Goal: Transaction & Acquisition: Purchase product/service

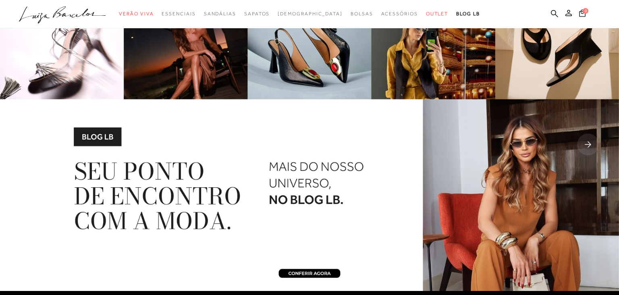
drag, startPoint x: 573, startPoint y: 17, endPoint x: 557, endPoint y: 2, distance: 21.4
click at [570, 14] on div "Pesquisar Minha Conta Meus Pedidos Lista de desejos Sair 0" at bounding box center [309, 14] width 619 height 28
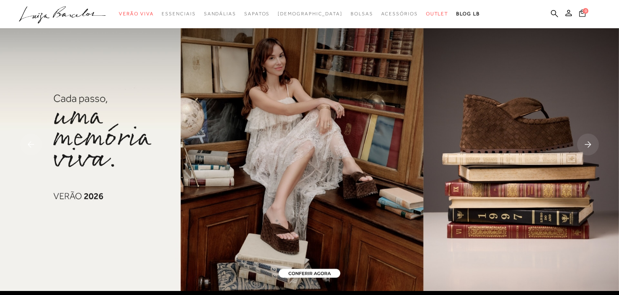
click at [584, 13] on icon at bounding box center [582, 12] width 6 height 7
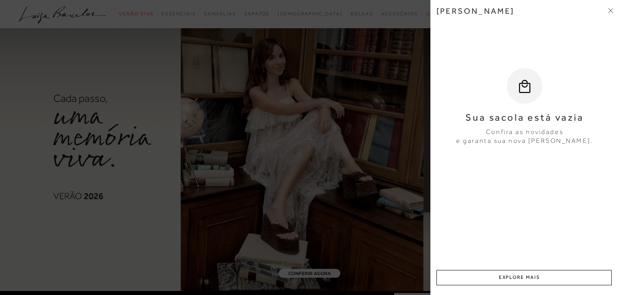
click at [397, 68] on div at bounding box center [309, 147] width 619 height 295
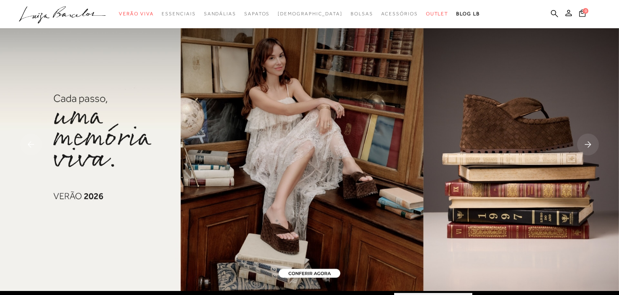
click at [574, 14] on circle "submit" at bounding box center [572, 13] width 6 height 6
click at [569, 16] on icon at bounding box center [568, 13] width 6 height 6
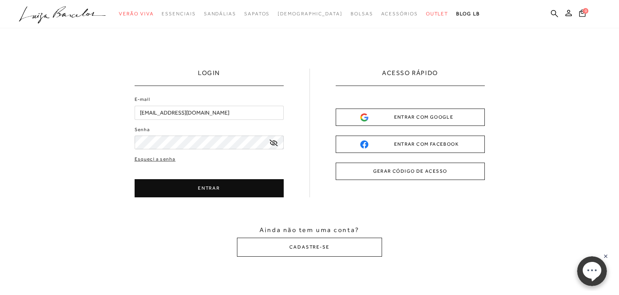
click at [268, 181] on button "ENTRAR" at bounding box center [209, 188] width 149 height 18
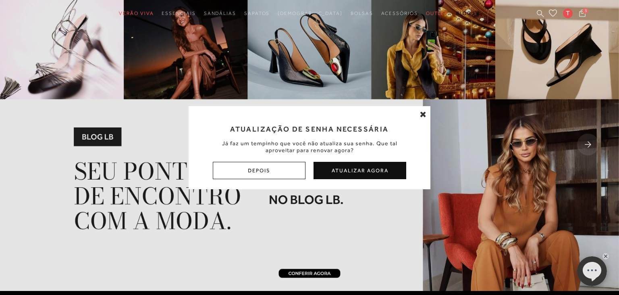
click at [424, 116] on icon at bounding box center [423, 114] width 6 height 8
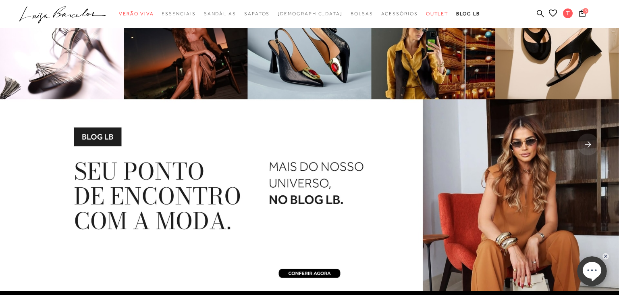
click at [582, 11] on icon at bounding box center [582, 12] width 6 height 7
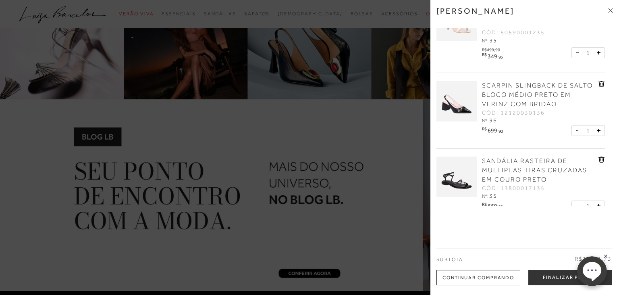
scroll to position [54, 0]
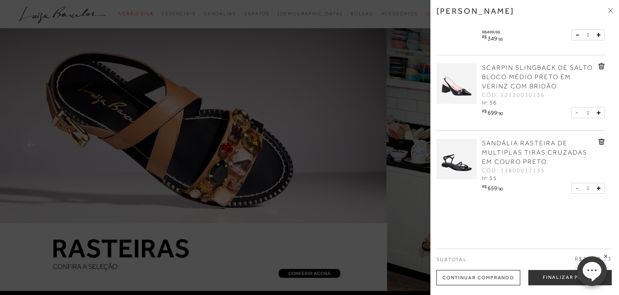
click at [543, 152] on span "SANDÁLIA RASTEIRA DE MULTIPLAS TIRAS CRUZADAS EM COURO PRETO" at bounding box center [534, 152] width 105 height 26
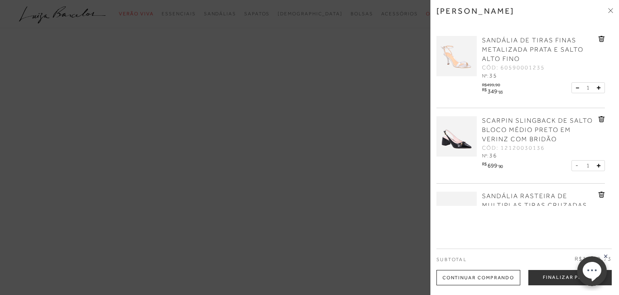
scroll to position [54, 0]
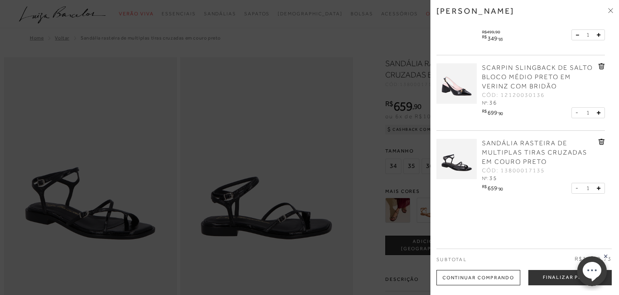
click at [602, 140] on icon at bounding box center [602, 141] width 1 height 3
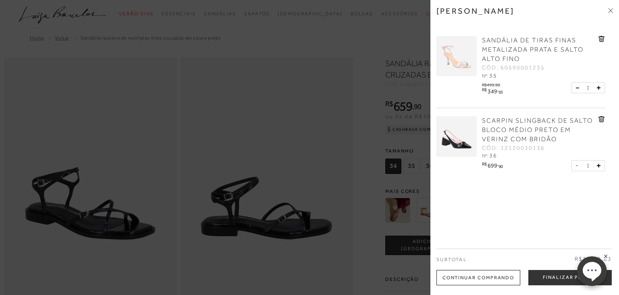
click at [509, 119] on span "SCARPIN SLINGBACK DE SALTO BLOCO MÉDIO PRETO EM VERINZ COM BRIDÃO" at bounding box center [537, 130] width 111 height 26
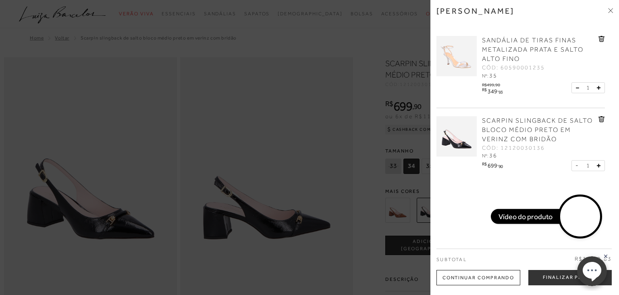
click at [283, 37] on div at bounding box center [309, 147] width 619 height 295
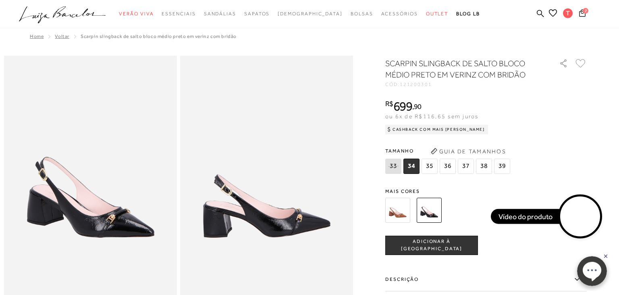
scroll to position [42, 0]
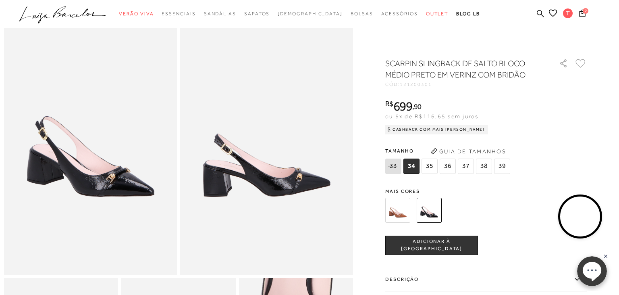
click at [583, 12] on icon at bounding box center [582, 12] width 6 height 7
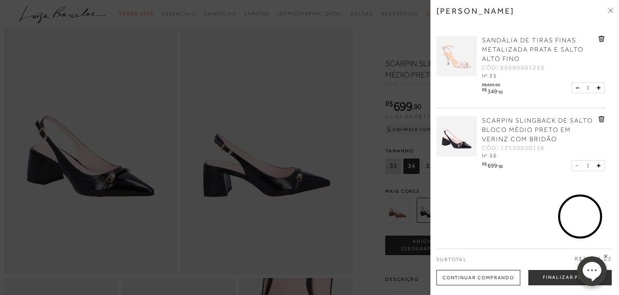
click at [416, 54] on div at bounding box center [309, 147] width 619 height 295
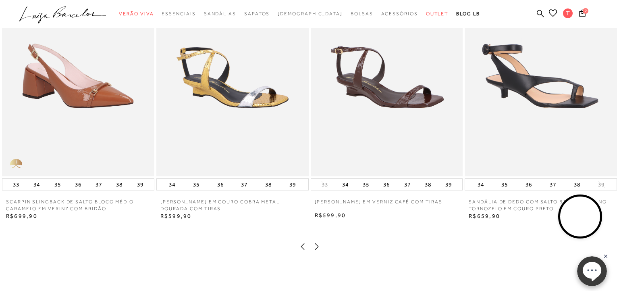
scroll to position [1191, 0]
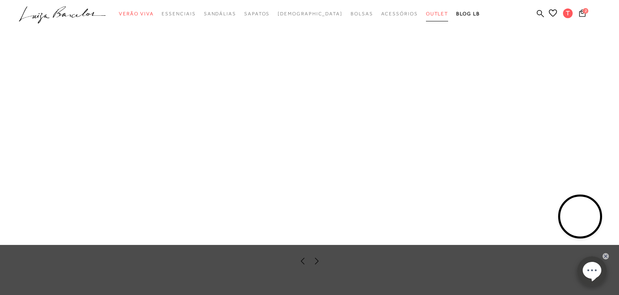
drag, startPoint x: 415, startPoint y: 17, endPoint x: 374, endPoint y: 1, distance: 44.5
click at [426, 16] on link "Outlet" at bounding box center [437, 13] width 23 height 15
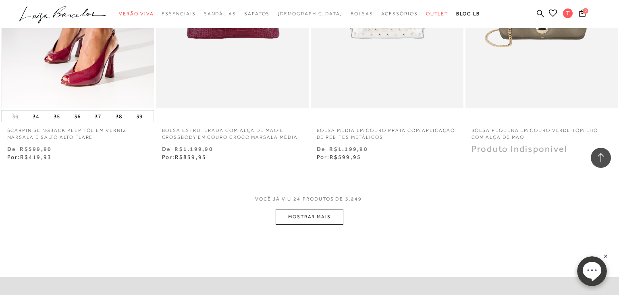
scroll to position [1702, 0]
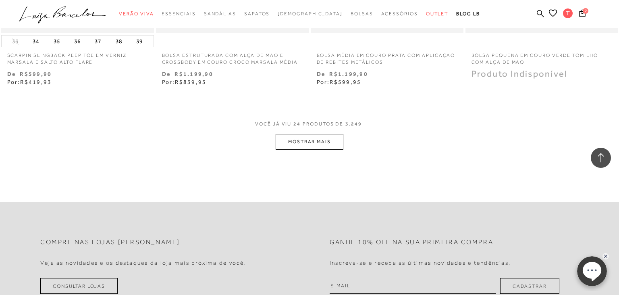
click at [344, 140] on div "VOCÊ JÁ VIU 24 PRODUTOS DE 3.249 MOSTRAR MAIS" at bounding box center [309, 134] width 619 height 30
click at [330, 141] on button "MOSTRAR MAIS" at bounding box center [310, 142] width 68 height 16
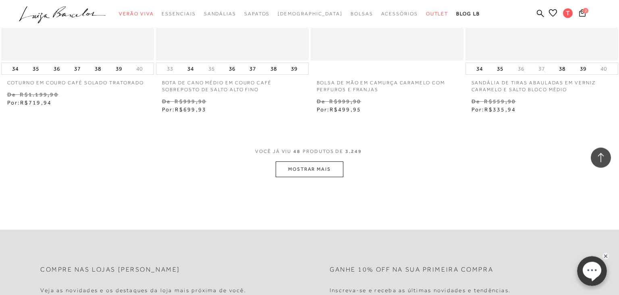
scroll to position [3532, 0]
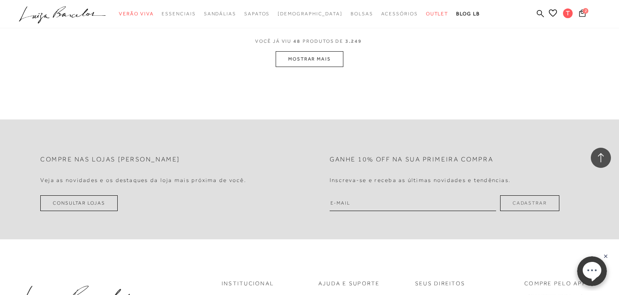
click at [309, 62] on button "MOSTRAR MAIS" at bounding box center [310, 59] width 68 height 16
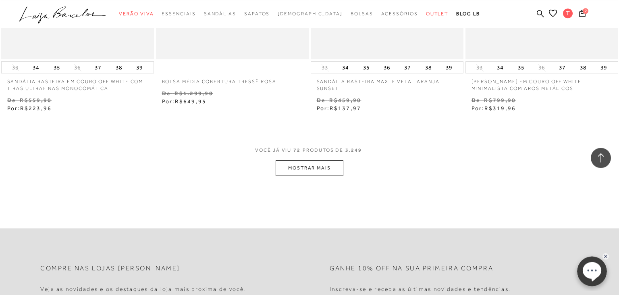
scroll to position [5234, 0]
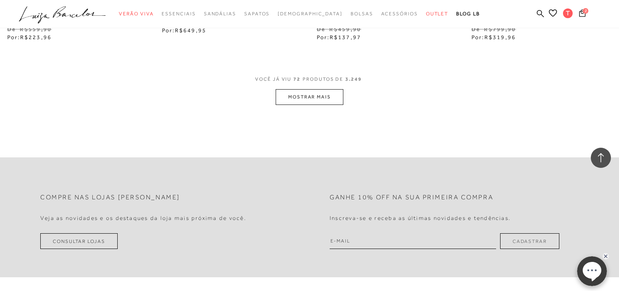
drag, startPoint x: 300, startPoint y: 100, endPoint x: 295, endPoint y: 94, distance: 8.0
click at [301, 99] on button "MOSTRAR MAIS" at bounding box center [310, 97] width 68 height 16
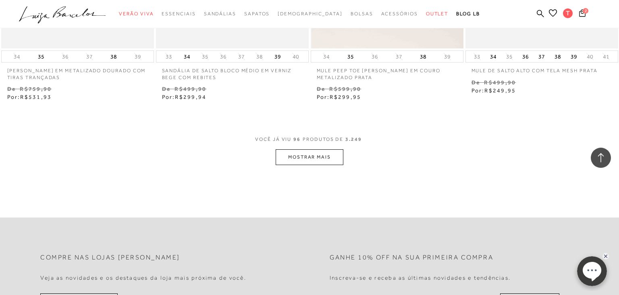
scroll to position [6979, 0]
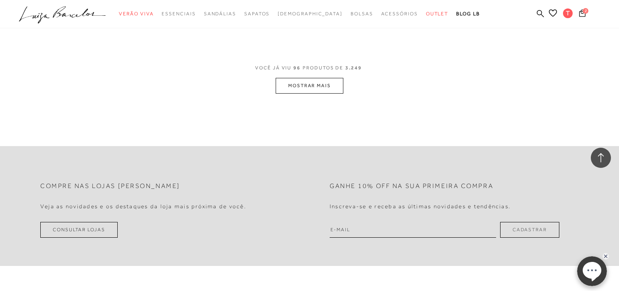
click at [328, 85] on button "MOSTRAR MAIS" at bounding box center [310, 86] width 68 height 16
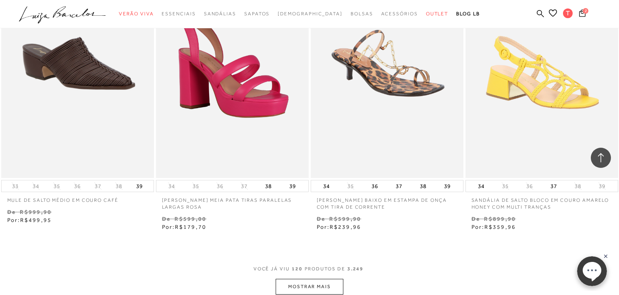
scroll to position [8689, 0]
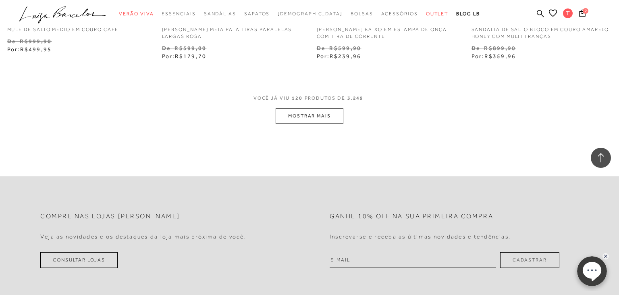
click at [297, 118] on button "MOSTRAR MAIS" at bounding box center [310, 116] width 68 height 16
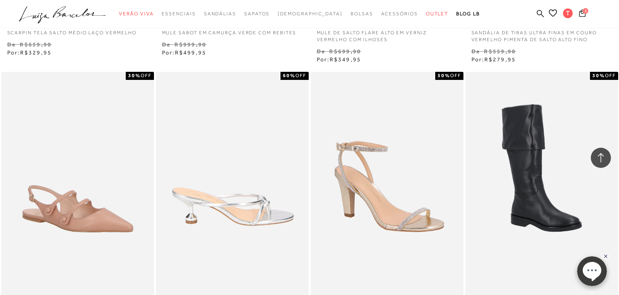
scroll to position [10348, 0]
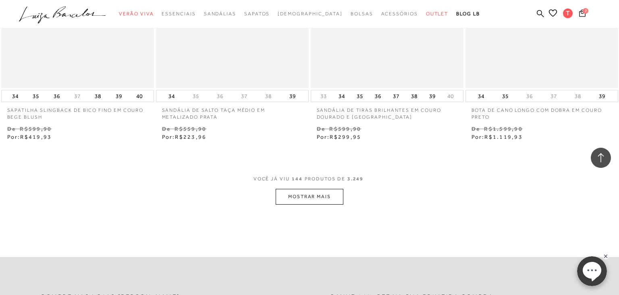
click at [311, 194] on button "MOSTRAR MAIS" at bounding box center [310, 197] width 68 height 16
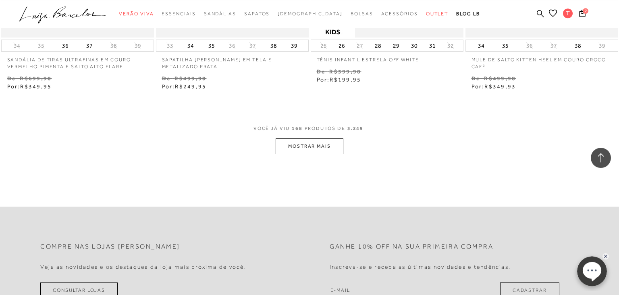
scroll to position [12178, 0]
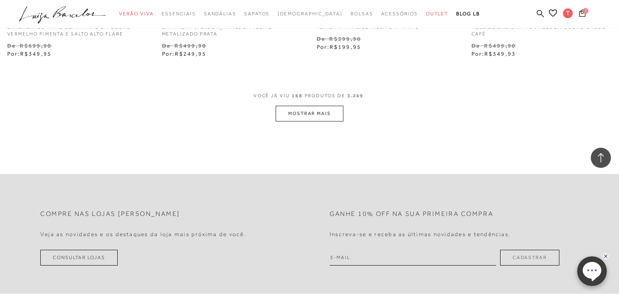
click at [323, 115] on button "MOSTRAR MAIS" at bounding box center [310, 114] width 68 height 16
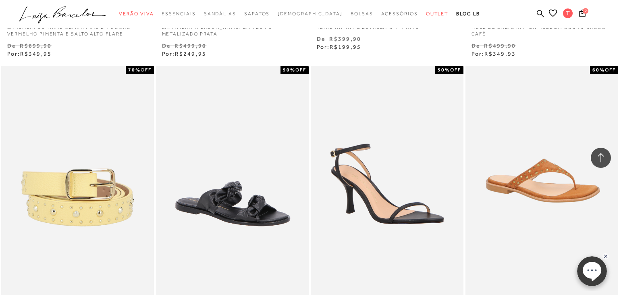
scroll to position [12561, 0]
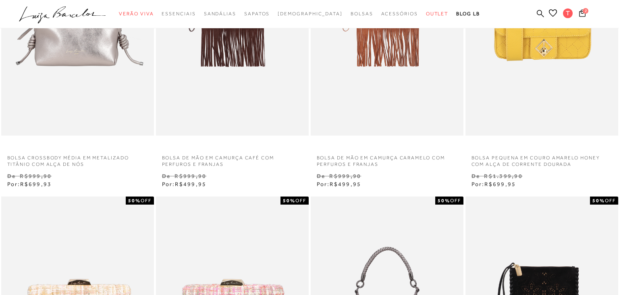
scroll to position [511, 0]
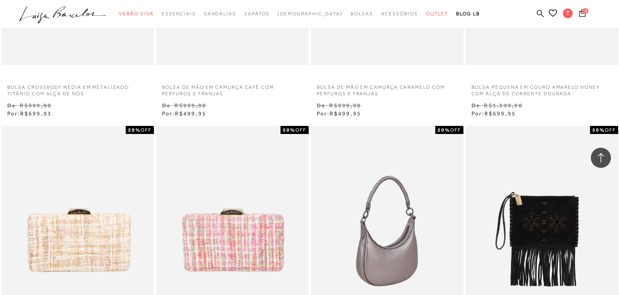
click at [388, 228] on img at bounding box center [388, 240] width 152 height 229
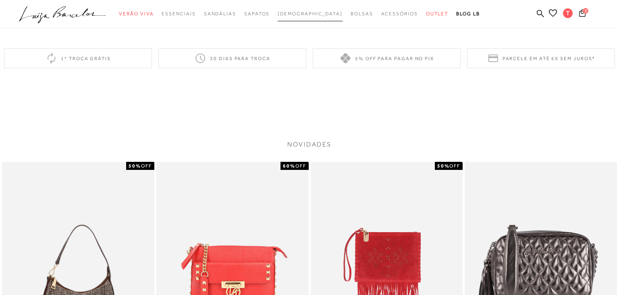
scroll to position [1021, 0]
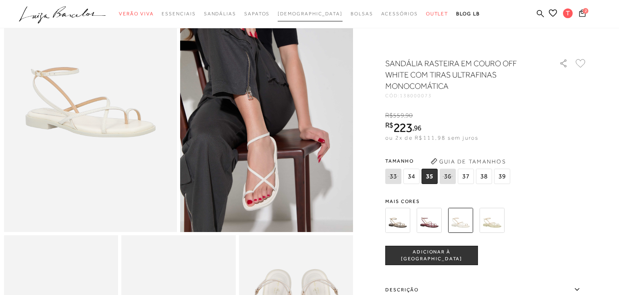
drag, startPoint x: 0, startPoint y: 0, endPoint x: 306, endPoint y: 13, distance: 306.2
click at [414, 251] on button "ADICIONAR À SACOLA" at bounding box center [431, 254] width 93 height 19
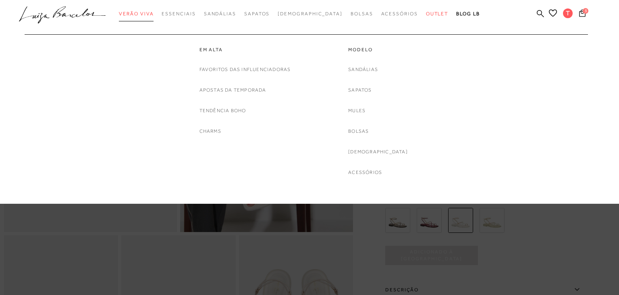
click at [151, 11] on span "Verão Viva" at bounding box center [136, 14] width 35 height 6
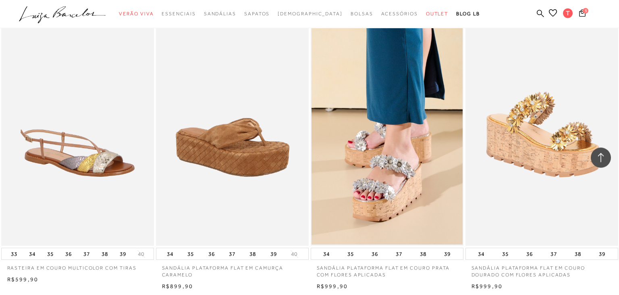
scroll to position [1532, 0]
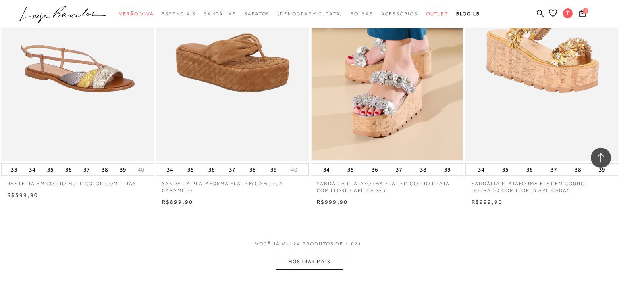
click at [289, 262] on button "MOSTRAR MAIS" at bounding box center [310, 261] width 68 height 16
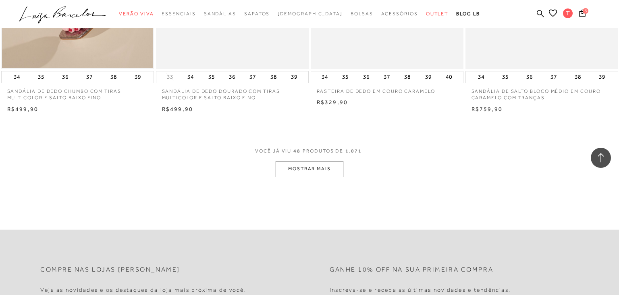
scroll to position [3404, 0]
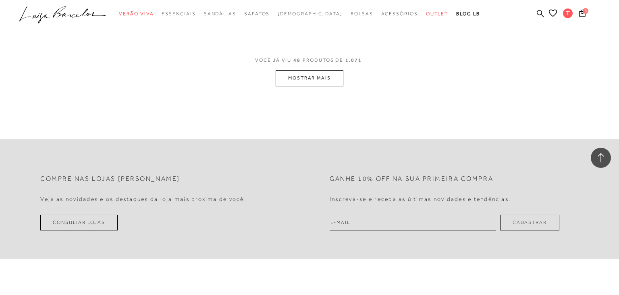
click at [305, 79] on button "MOSTRAR MAIS" at bounding box center [310, 78] width 68 height 16
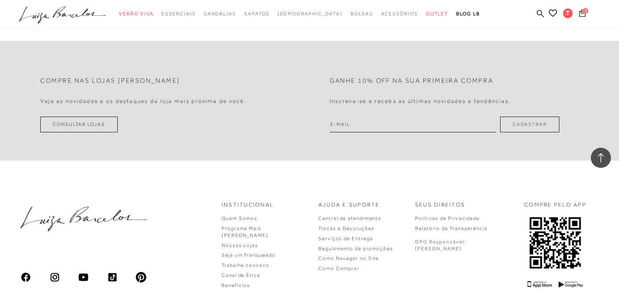
scroll to position [5064, 0]
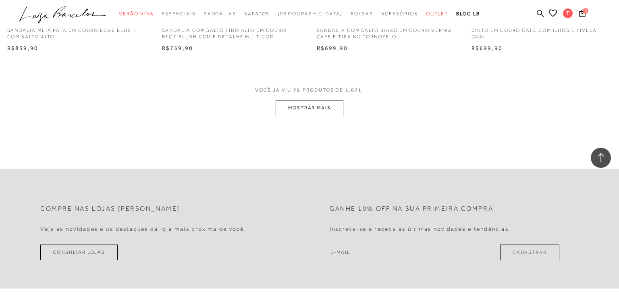
click at [315, 112] on button "MOSTRAR MAIS" at bounding box center [310, 108] width 68 height 16
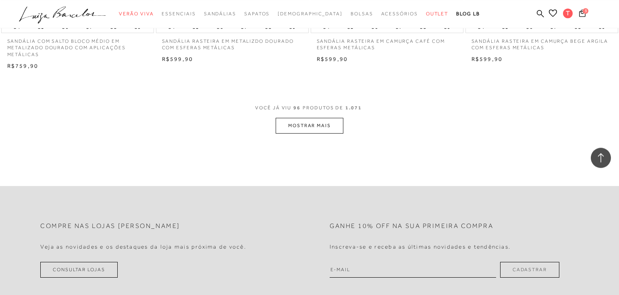
scroll to position [6766, 0]
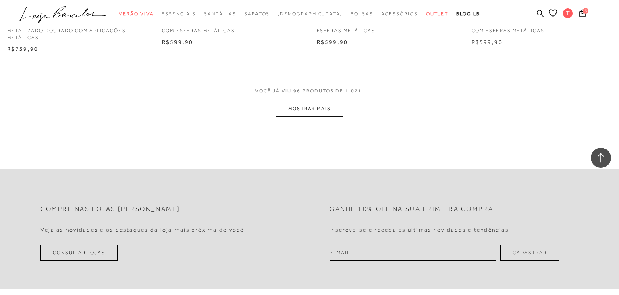
click at [305, 106] on button "MOSTRAR MAIS" at bounding box center [310, 109] width 68 height 16
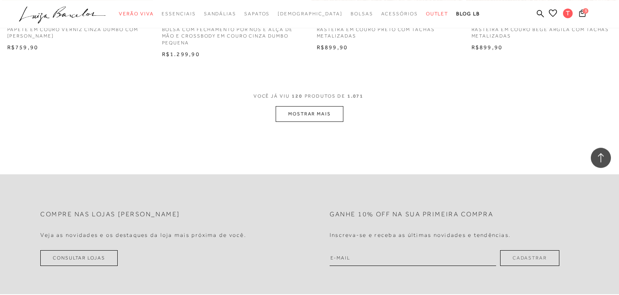
scroll to position [8468, 0]
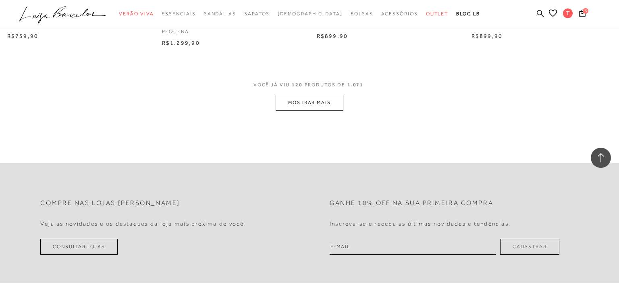
click at [296, 106] on button "MOSTRAR MAIS" at bounding box center [310, 103] width 68 height 16
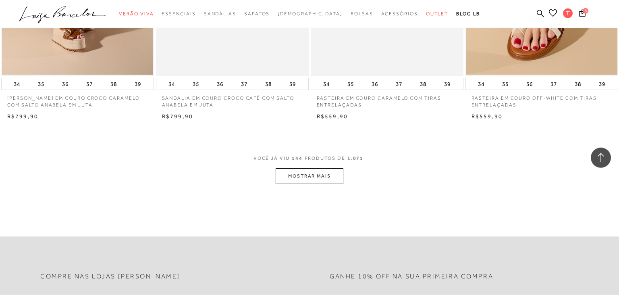
scroll to position [10171, 0]
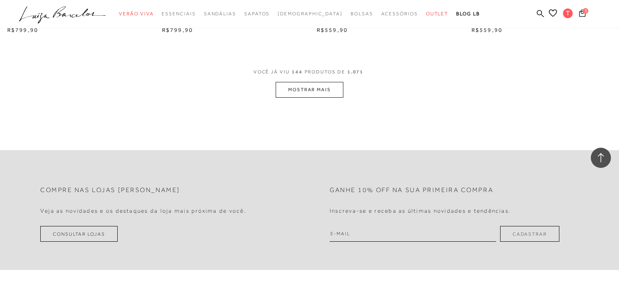
click at [324, 94] on button "MOSTRAR MAIS" at bounding box center [310, 90] width 68 height 16
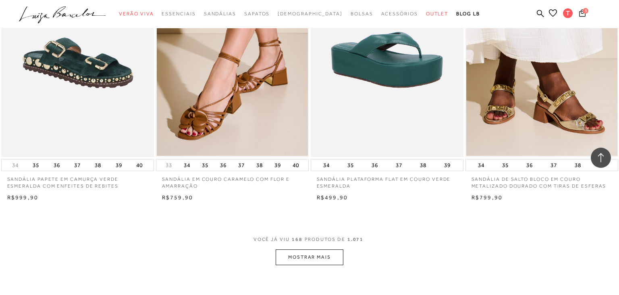
scroll to position [11873, 0]
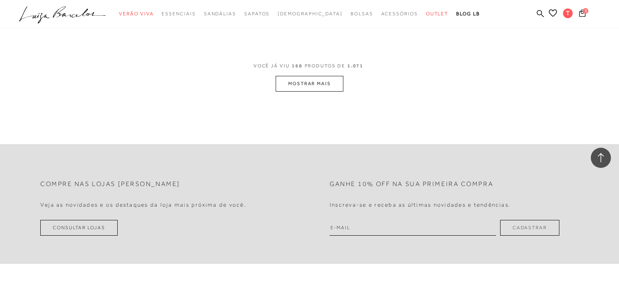
click at [318, 88] on button "MOSTRAR MAIS" at bounding box center [310, 84] width 68 height 16
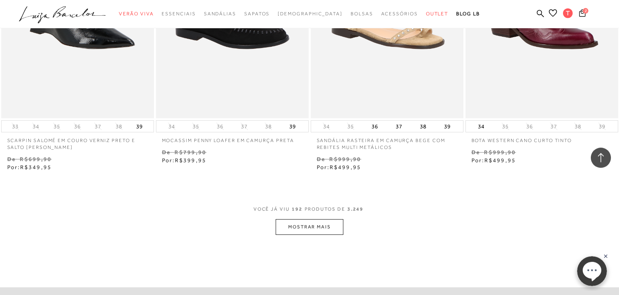
scroll to position [13881, 0]
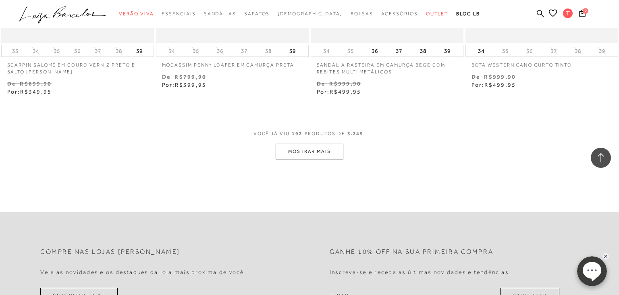
click at [309, 154] on button "MOSTRAR MAIS" at bounding box center [310, 151] width 68 height 16
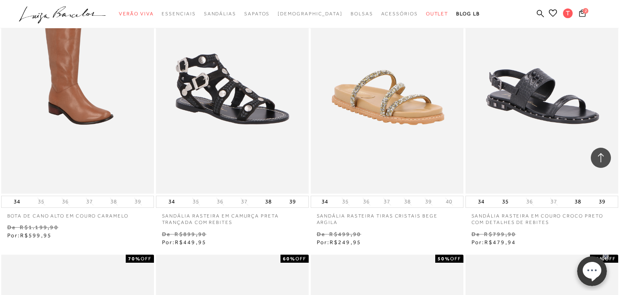
scroll to position [15200, 0]
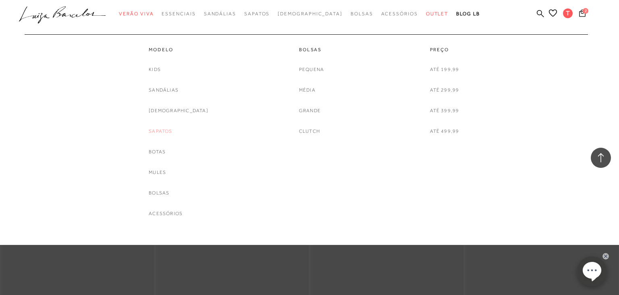
click at [172, 131] on link "Sapatos" at bounding box center [160, 131] width 23 height 8
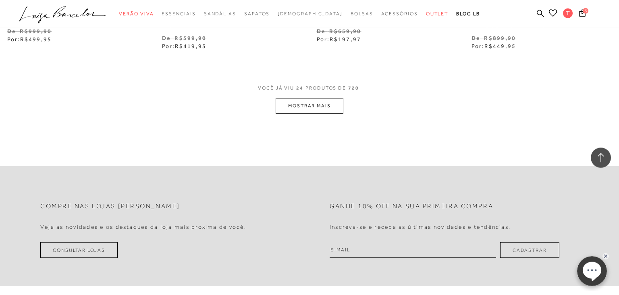
scroll to position [1745, 0]
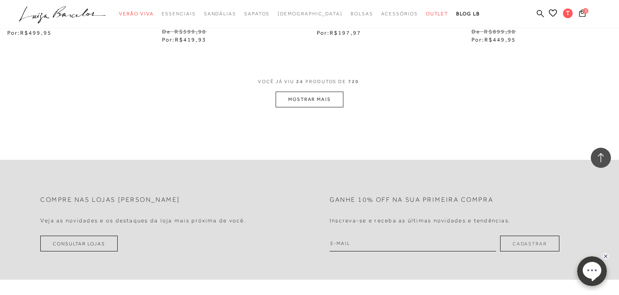
click at [292, 103] on button "MOSTRAR MAIS" at bounding box center [310, 99] width 68 height 16
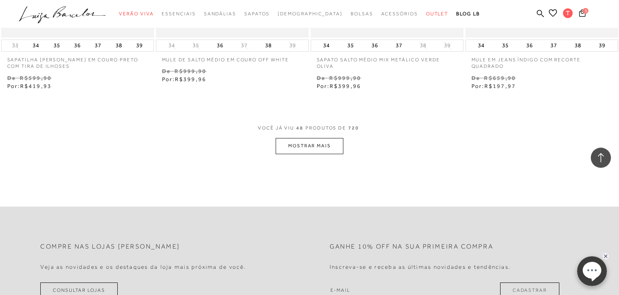
scroll to position [3490, 0]
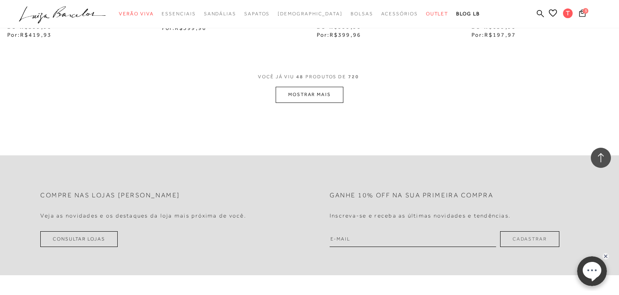
click at [301, 94] on button "MOSTRAR MAIS" at bounding box center [310, 95] width 68 height 16
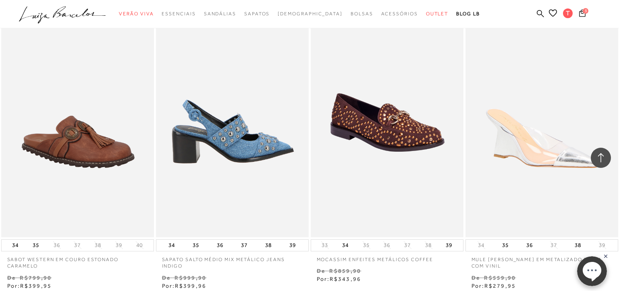
scroll to position [5234, 0]
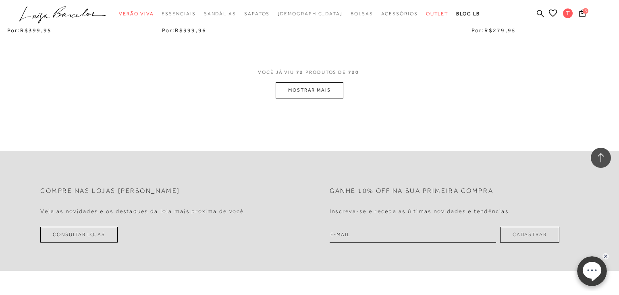
click at [330, 88] on button "MOSTRAR MAIS" at bounding box center [310, 90] width 68 height 16
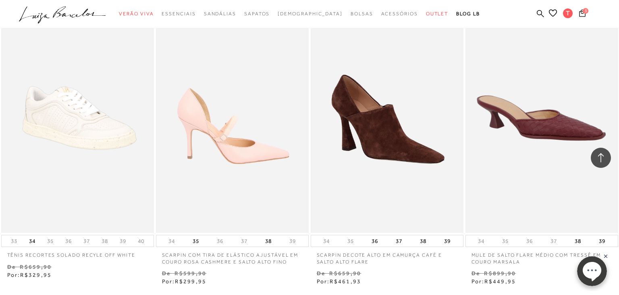
scroll to position [6979, 0]
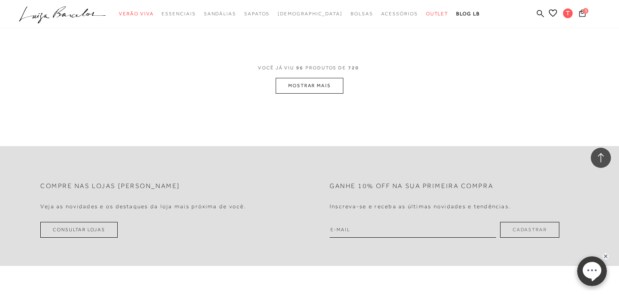
click at [327, 83] on button "MOSTRAR MAIS" at bounding box center [310, 86] width 68 height 16
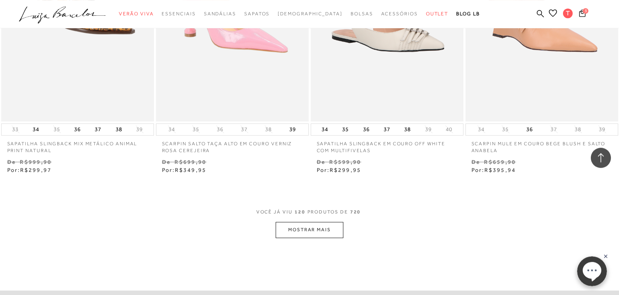
scroll to position [8681, 0]
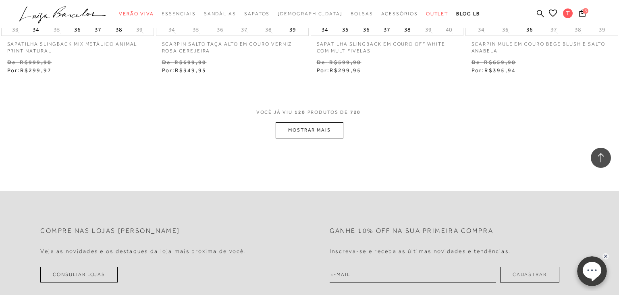
click at [295, 127] on button "MOSTRAR MAIS" at bounding box center [310, 130] width 68 height 16
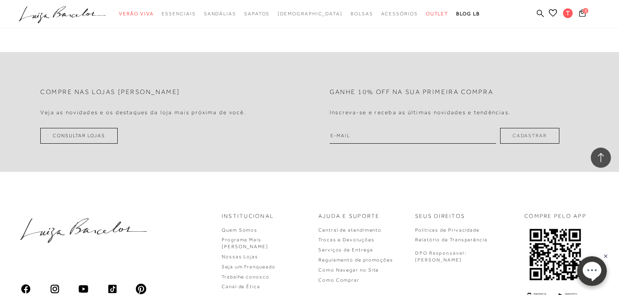
scroll to position [10476, 0]
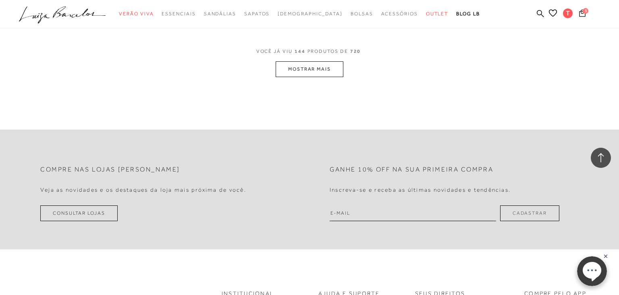
click at [310, 66] on button "MOSTRAR MAIS" at bounding box center [310, 69] width 68 height 16
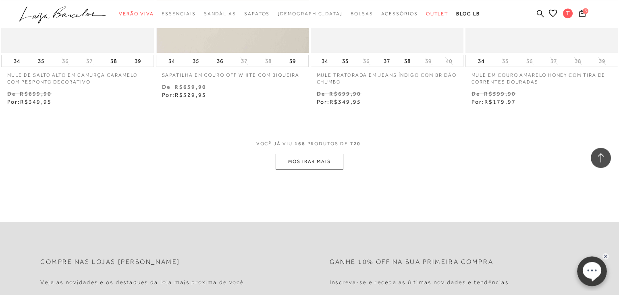
scroll to position [12220, 0]
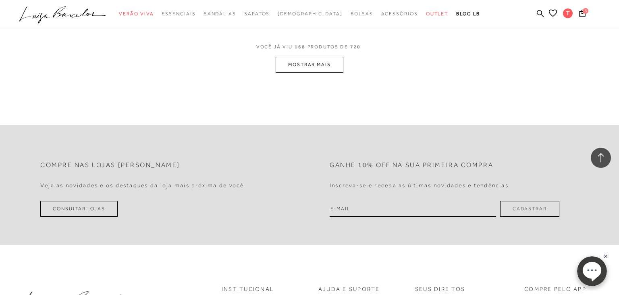
click at [299, 60] on button "MOSTRAR MAIS" at bounding box center [310, 65] width 68 height 16
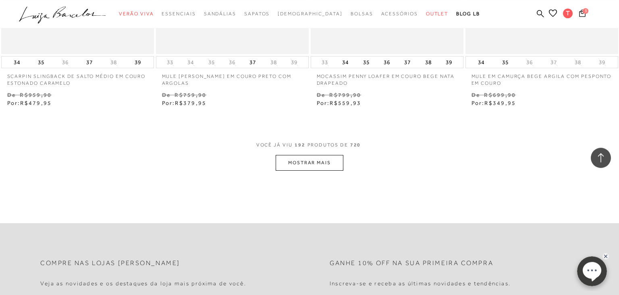
scroll to position [13923, 0]
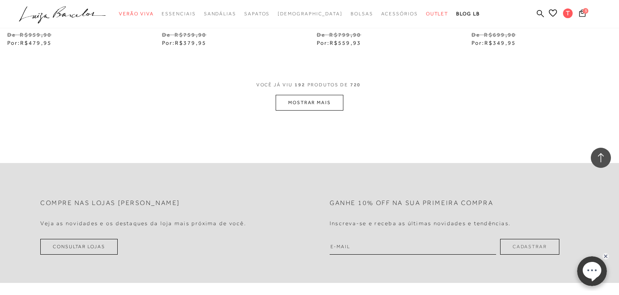
click at [314, 102] on button "MOSTRAR MAIS" at bounding box center [310, 103] width 68 height 16
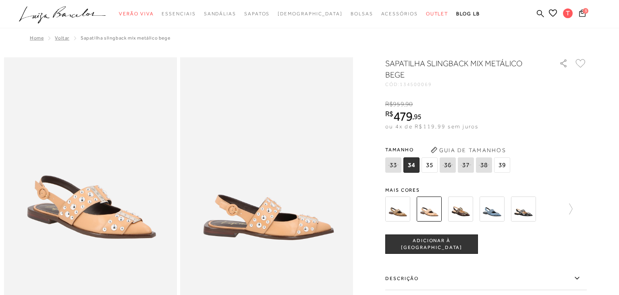
click at [396, 210] on img at bounding box center [397, 208] width 25 height 25
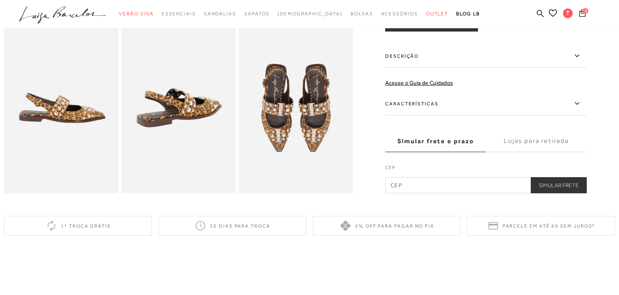
scroll to position [42, 0]
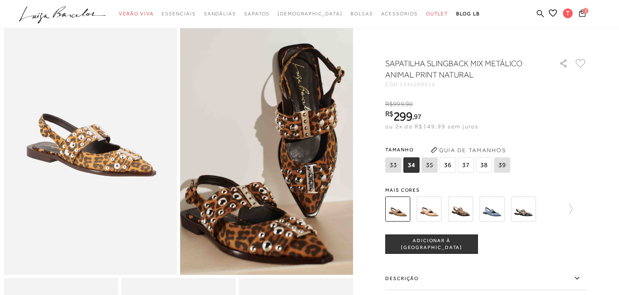
click at [460, 210] on img at bounding box center [460, 208] width 25 height 25
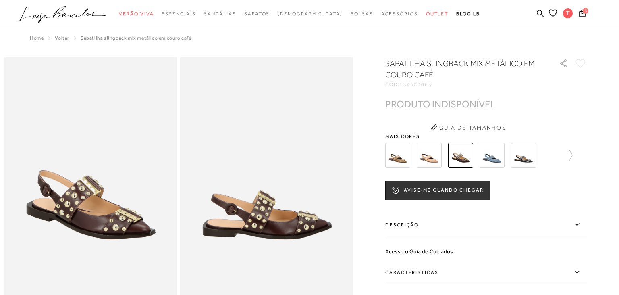
click at [490, 155] on img at bounding box center [492, 155] width 25 height 25
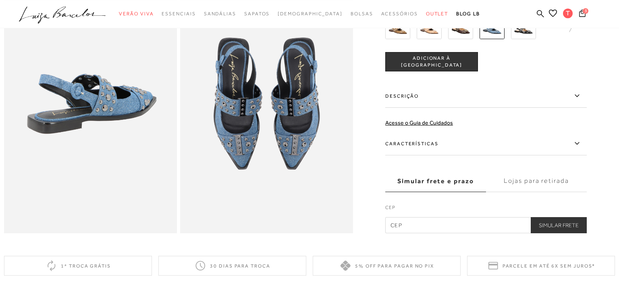
scroll to position [255, 0]
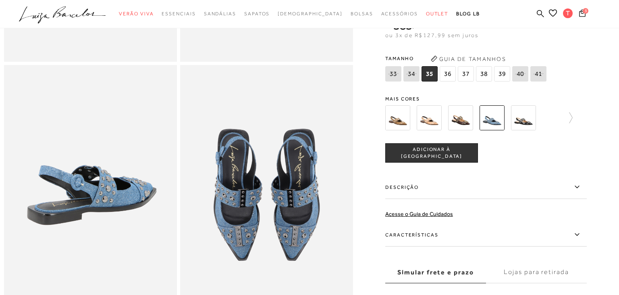
click at [527, 122] on img at bounding box center [523, 117] width 25 height 25
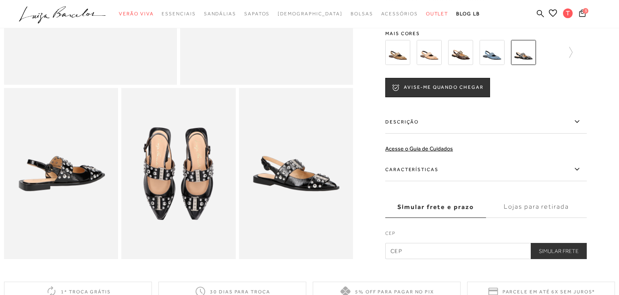
scroll to position [127, 0]
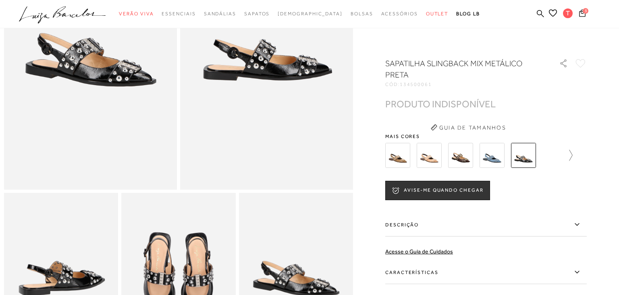
click at [568, 154] on icon at bounding box center [566, 155] width 11 height 11
click at [415, 156] on img at bounding box center [411, 155] width 25 height 25
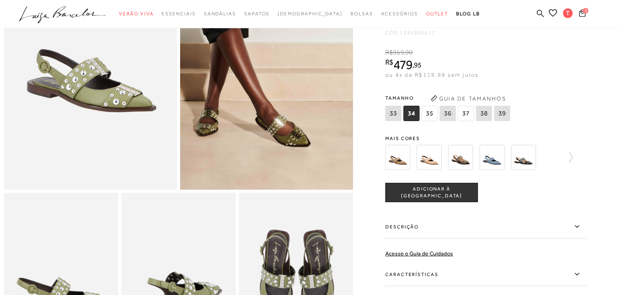
scroll to position [85, 0]
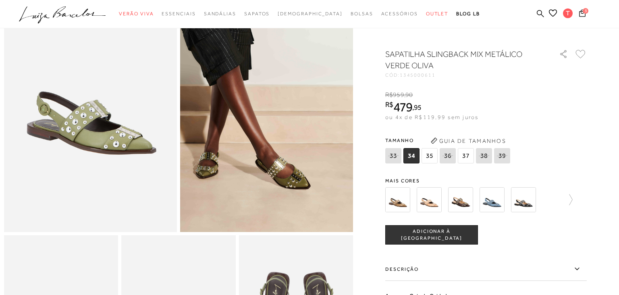
click at [431, 201] on img at bounding box center [429, 199] width 25 height 25
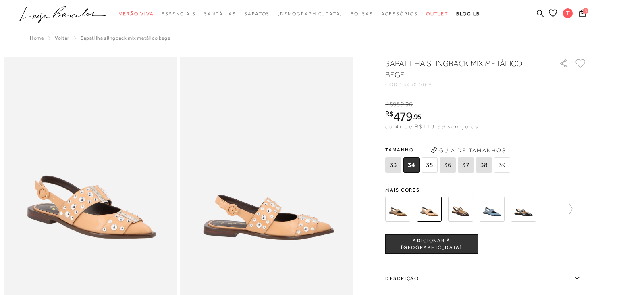
click at [430, 165] on span "35" at bounding box center [430, 164] width 16 height 15
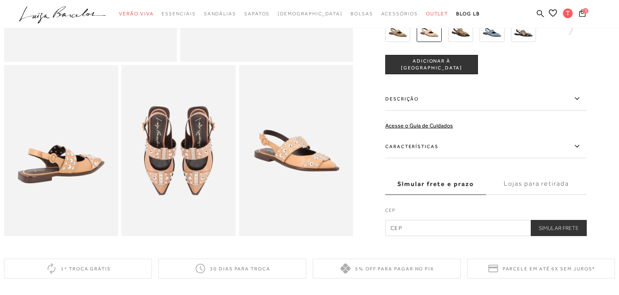
scroll to position [85, 0]
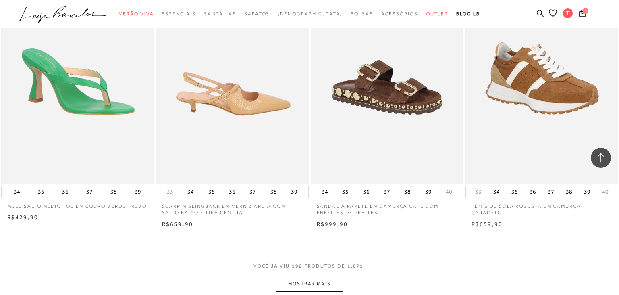
scroll to position [13405, 0]
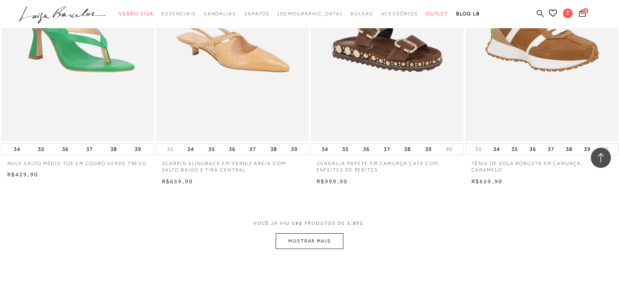
click at [321, 244] on button "MOSTRAR MAIS" at bounding box center [310, 241] width 68 height 16
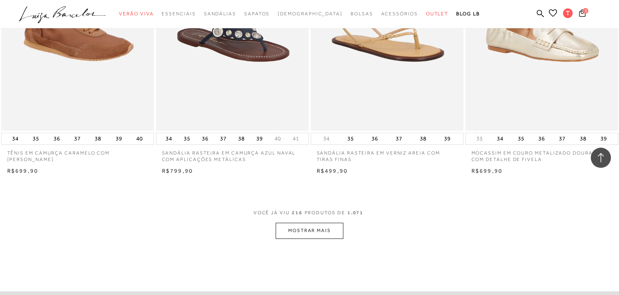
scroll to position [15107, 0]
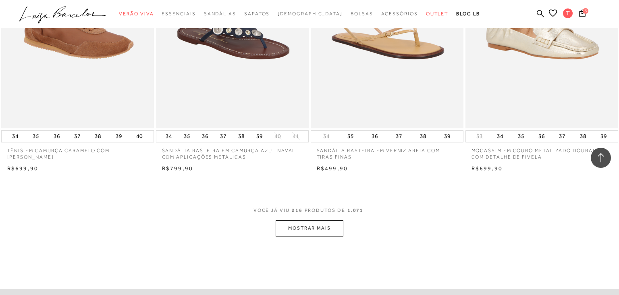
drag, startPoint x: 318, startPoint y: 226, endPoint x: 331, endPoint y: 144, distance: 83.6
click at [318, 227] on button "MOSTRAR MAIS" at bounding box center [310, 228] width 68 height 16
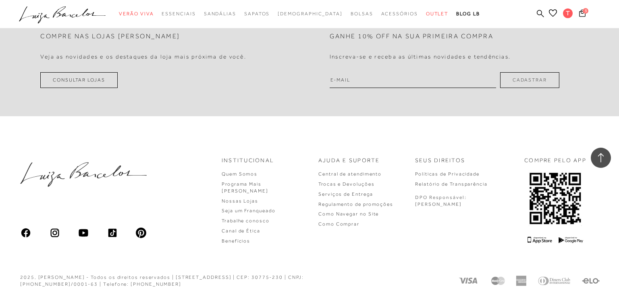
scroll to position [16842, 0]
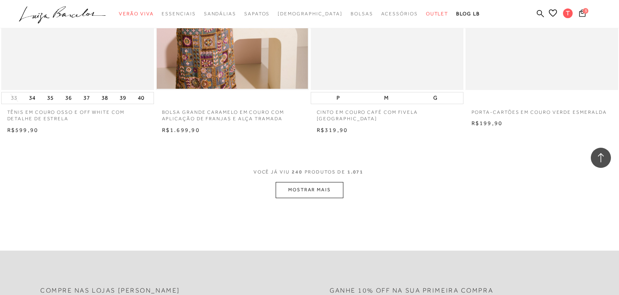
click at [312, 193] on button "MOSTRAR MAIS" at bounding box center [310, 190] width 68 height 16
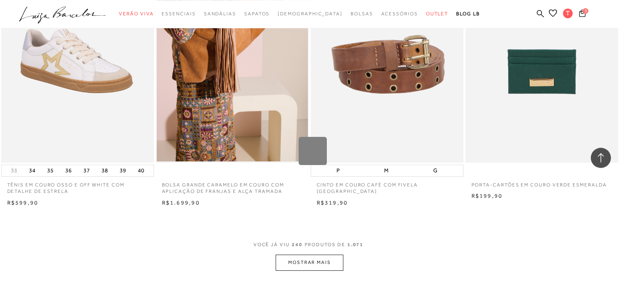
scroll to position [16671, 0]
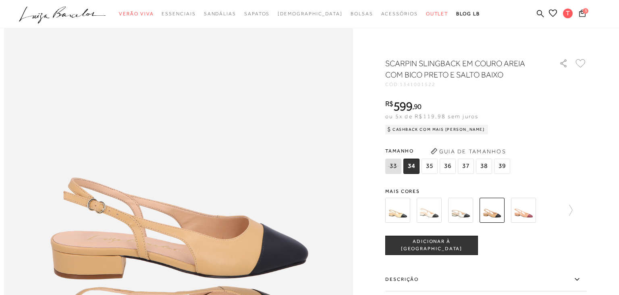
scroll to position [468, 0]
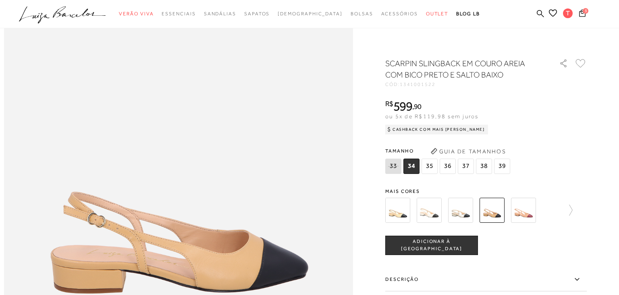
click at [436, 214] on img at bounding box center [429, 209] width 25 height 25
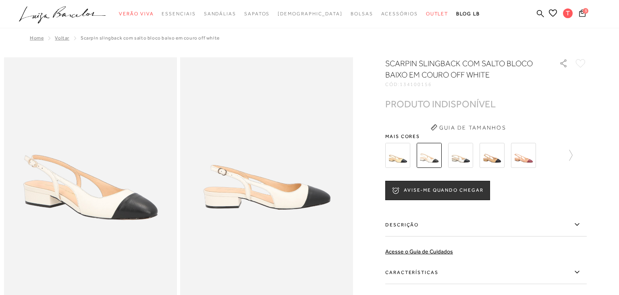
click at [397, 155] on img at bounding box center [397, 155] width 25 height 25
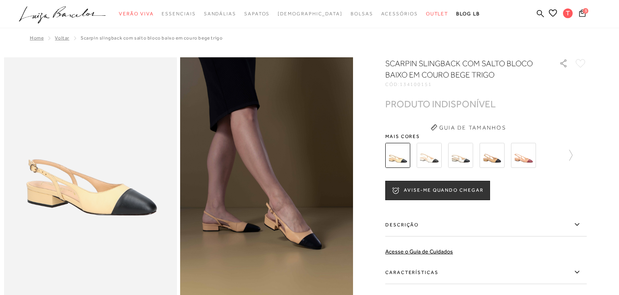
click at [495, 159] on img at bounding box center [492, 155] width 25 height 25
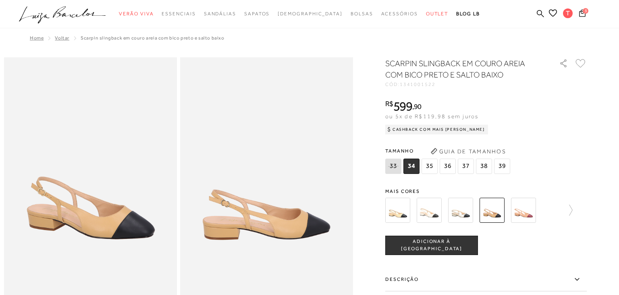
click at [431, 214] on img at bounding box center [429, 209] width 25 height 25
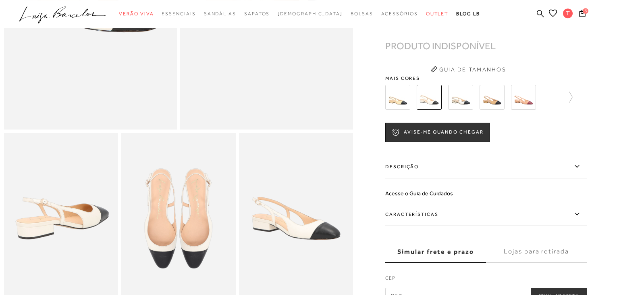
scroll to position [170, 0]
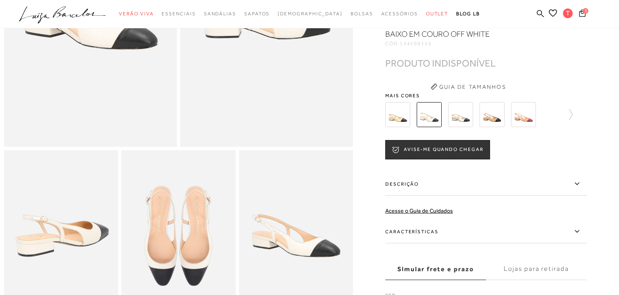
click at [394, 113] on img at bounding box center [397, 114] width 25 height 25
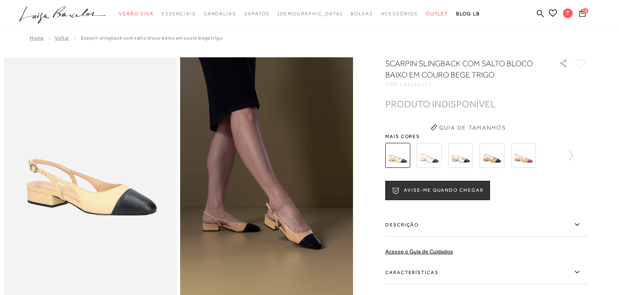
click at [492, 156] on img at bounding box center [492, 155] width 25 height 25
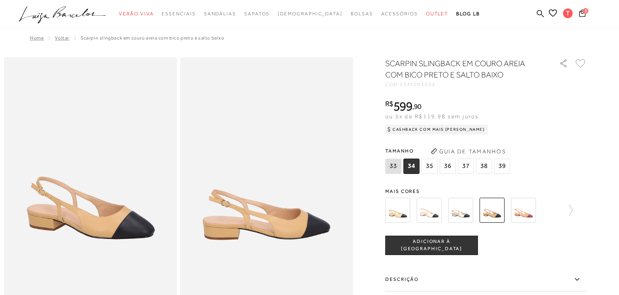
drag, startPoint x: 446, startPoint y: 165, endPoint x: 455, endPoint y: 211, distance: 47.3
click at [446, 164] on span "36" at bounding box center [448, 165] width 16 height 15
drag, startPoint x: 445, startPoint y: 247, endPoint x: 343, endPoint y: 9, distance: 258.9
click at [444, 245] on span "ADICIONAR À [GEOGRAPHIC_DATA]" at bounding box center [432, 245] width 92 height 14
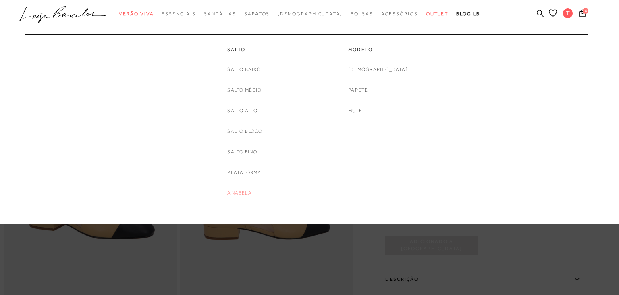
click at [243, 194] on link "Anabela" at bounding box center [239, 193] width 24 height 8
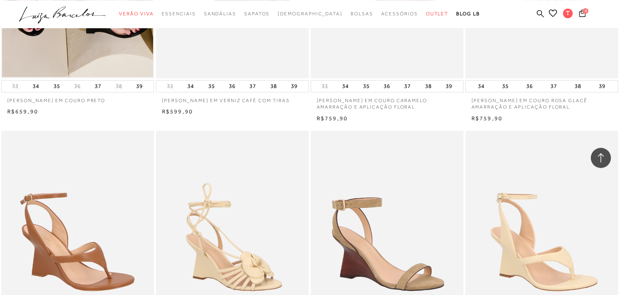
scroll to position [1021, 0]
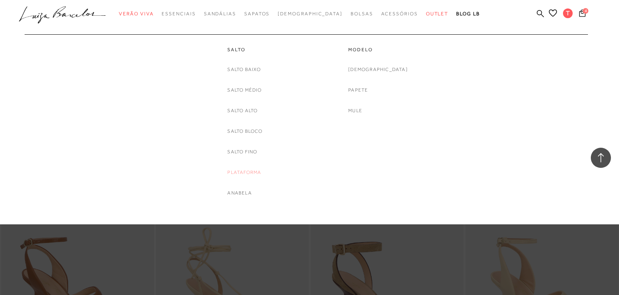
click at [239, 173] on link "Plataforma" at bounding box center [244, 172] width 34 height 8
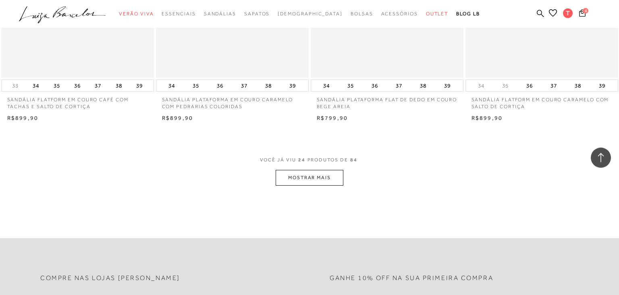
scroll to position [1617, 0]
click at [310, 175] on button "MOSTRAR MAIS" at bounding box center [310, 176] width 68 height 16
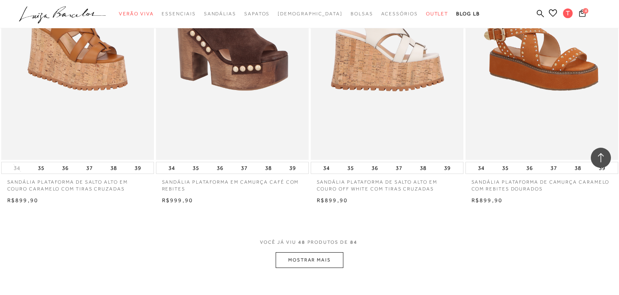
scroll to position [3277, 0]
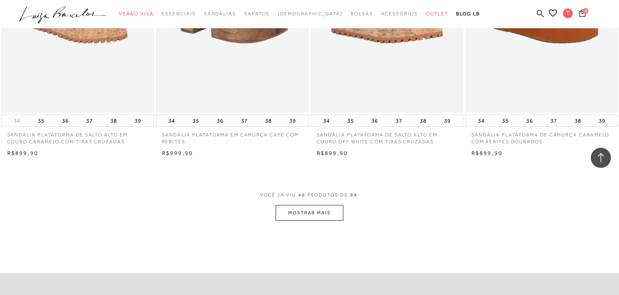
click at [314, 212] on button "MOSTRAR MAIS" at bounding box center [310, 213] width 68 height 16
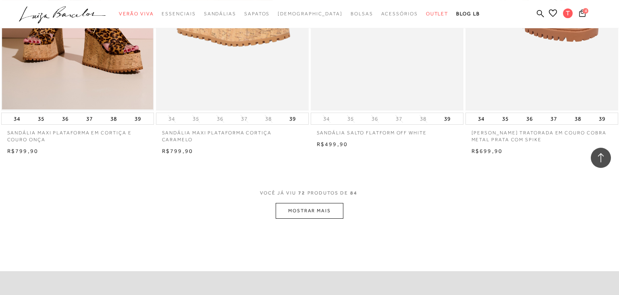
scroll to position [5064, 0]
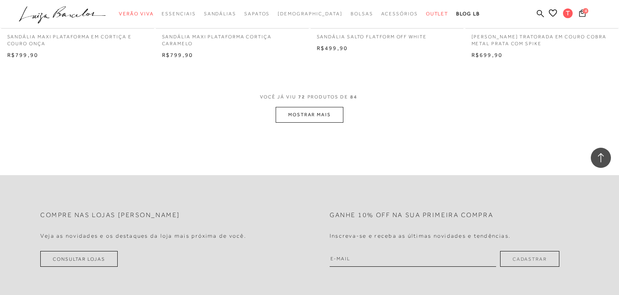
click at [308, 115] on button "MOSTRAR MAIS" at bounding box center [310, 115] width 68 height 16
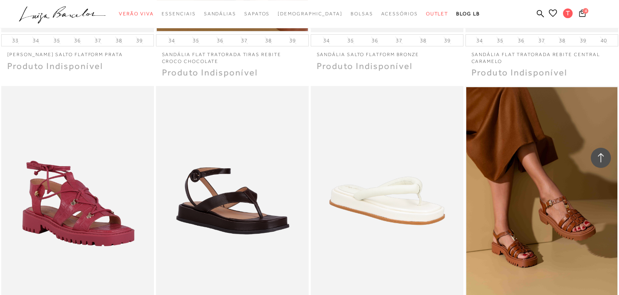
scroll to position [5745, 0]
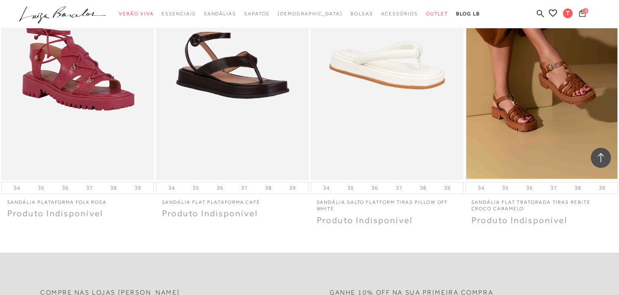
click at [582, 13] on icon at bounding box center [582, 12] width 6 height 7
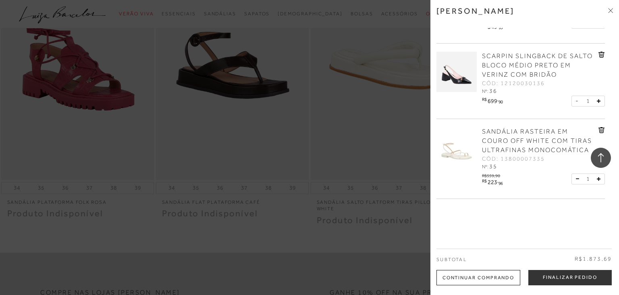
scroll to position [0, 0]
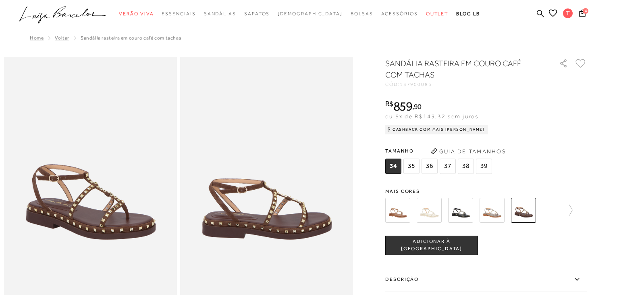
scroll to position [255, 0]
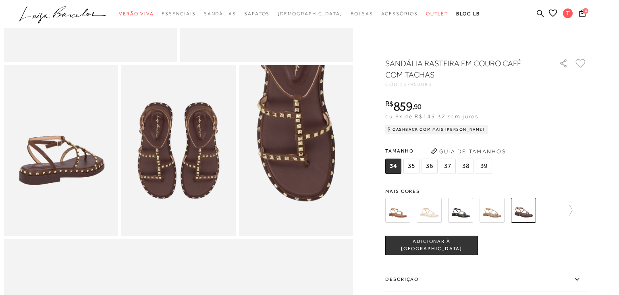
click at [401, 208] on img at bounding box center [397, 209] width 25 height 25
